Goal: Task Accomplishment & Management: Manage account settings

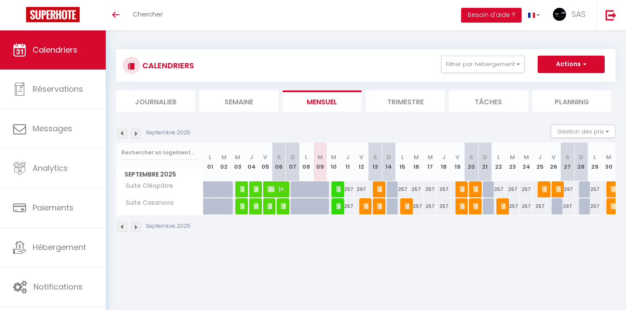
click at [337, 207] on img at bounding box center [339, 206] width 7 height 7
select select "OK"
select select "0"
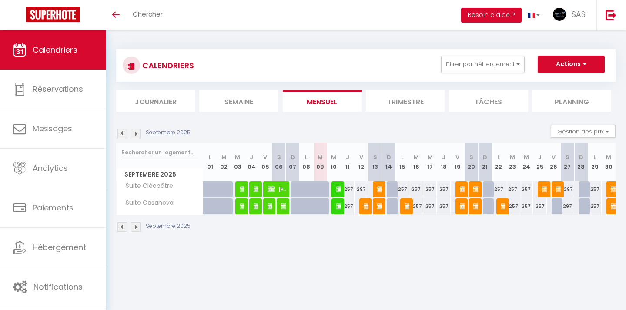
select select "1"
select select
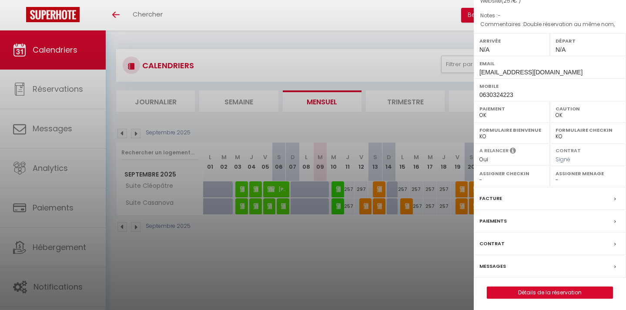
scroll to position [93, 0]
click at [493, 242] on label "Contrat" at bounding box center [491, 244] width 25 height 9
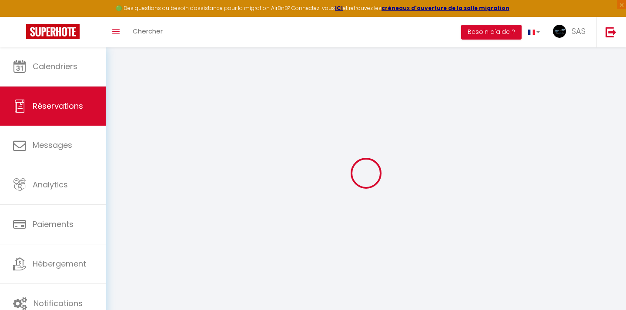
select select
checkbox input "false"
select select
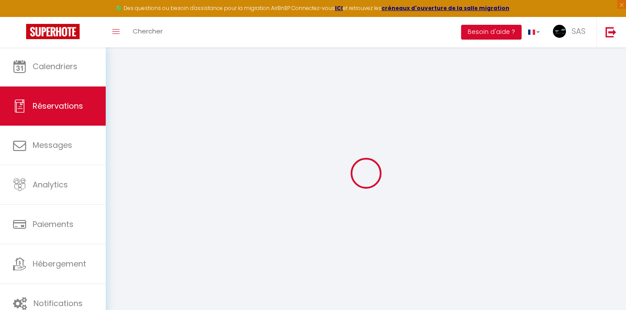
checkbox input "false"
select select
checkbox input "false"
type textarea "Double réservation au même nom,"
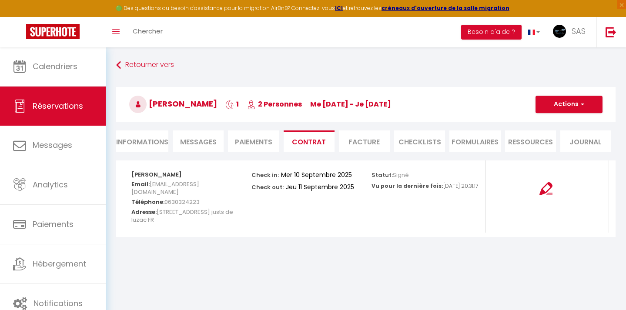
click at [569, 102] on button "Actions" at bounding box center [568, 104] width 67 height 17
click at [559, 125] on link "Voir le contrat" at bounding box center [562, 123] width 73 height 11
click at [148, 62] on link "Retourner vers" at bounding box center [365, 65] width 499 height 16
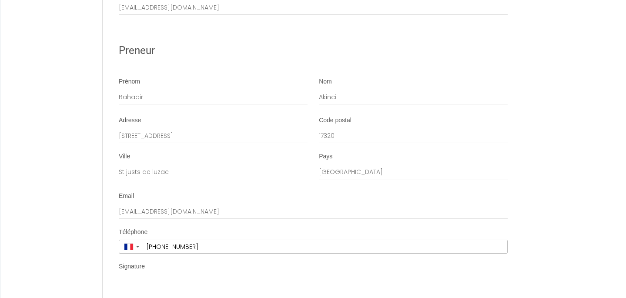
scroll to position [2780, 0]
